Goal: Task Accomplishment & Management: Manage account settings

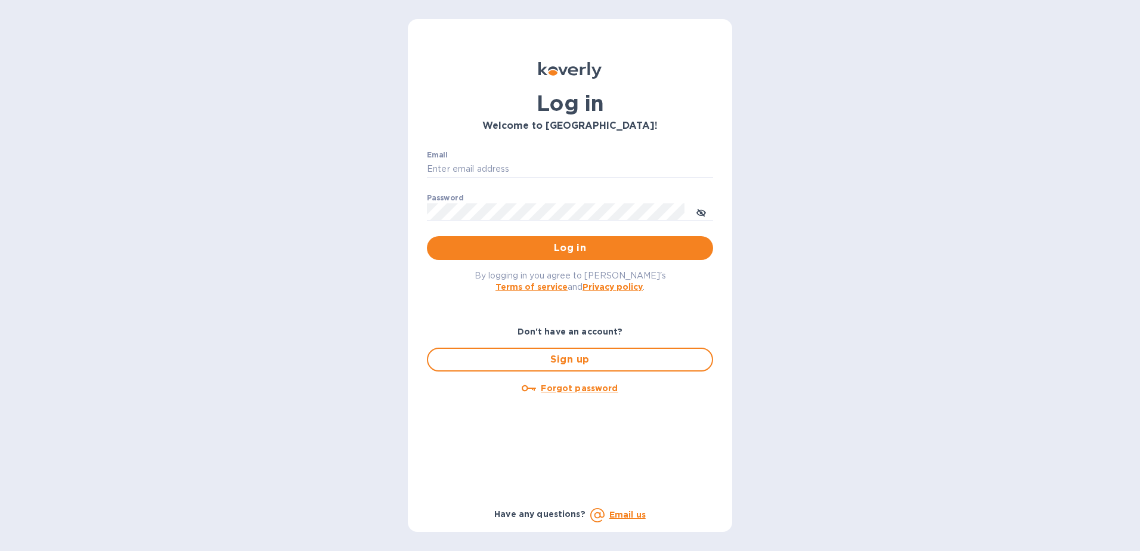
click at [548, 154] on div "Email ​" at bounding box center [570, 172] width 286 height 43
click at [538, 170] on input "Email" at bounding box center [570, 169] width 286 height 18
type input "shaq.starks@shipspry.com"
click at [535, 256] on button "Log in" at bounding box center [570, 248] width 286 height 24
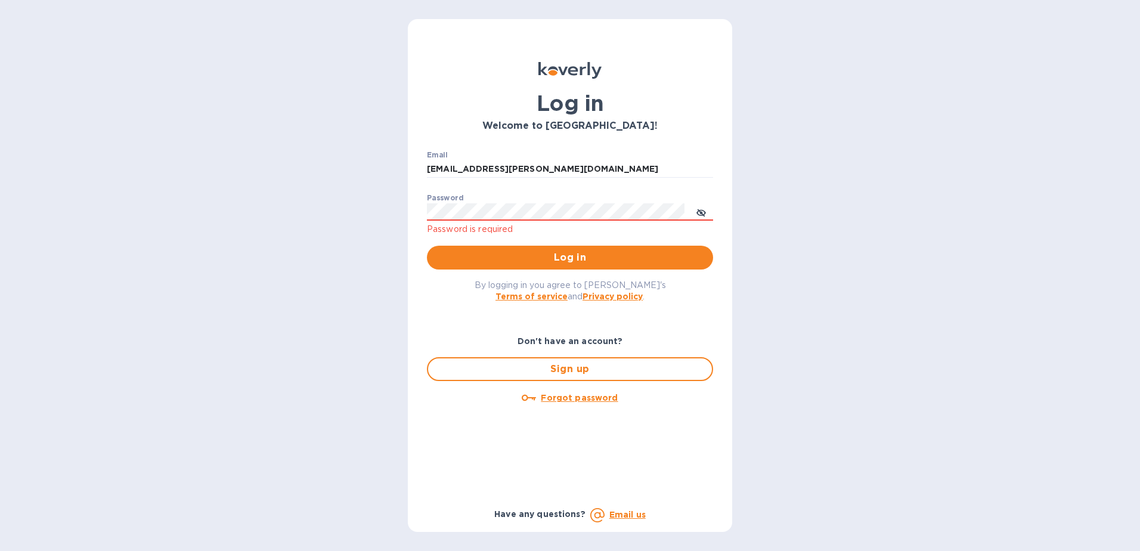
click at [562, 399] on u "Forgot password" at bounding box center [579, 398] width 77 height 10
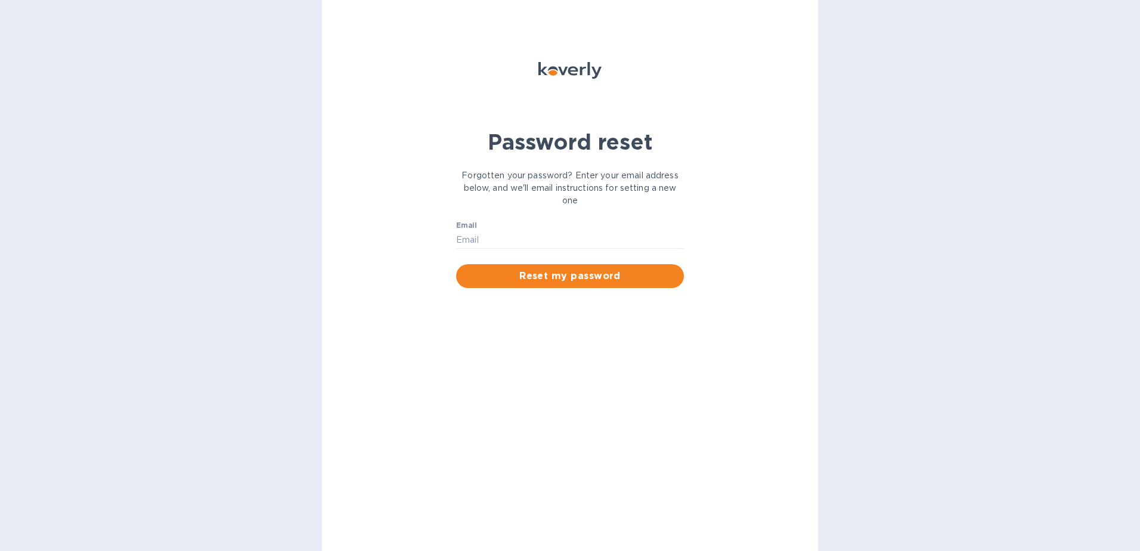
click at [557, 225] on div "Email ​" at bounding box center [570, 242] width 228 height 43
click at [549, 232] on input "Email" at bounding box center [570, 240] width 228 height 18
type input "shaq.starks@shipspry.com"
click at [529, 277] on span "Reset my password" at bounding box center [569, 276] width 209 height 14
